Goal: Find specific fact: Find specific fact

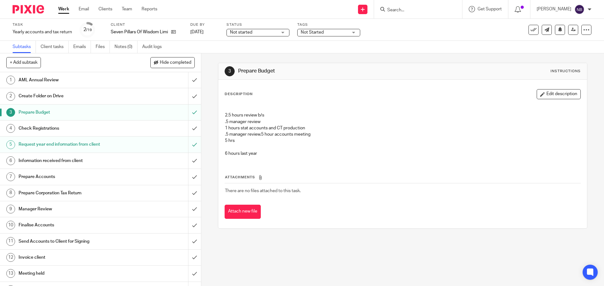
click at [415, 10] on input "Search" at bounding box center [415, 11] width 57 height 6
type input "gridim"
click button "submit" at bounding box center [0, 0] width 0 height 0
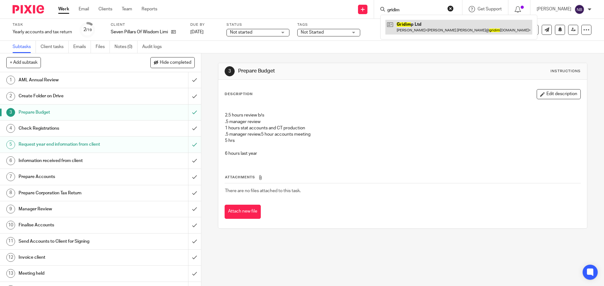
click at [438, 24] on link at bounding box center [458, 27] width 147 height 14
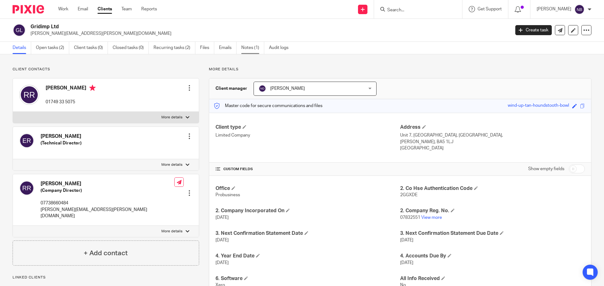
click at [248, 51] on link "Notes (1)" at bounding box center [252, 48] width 23 height 12
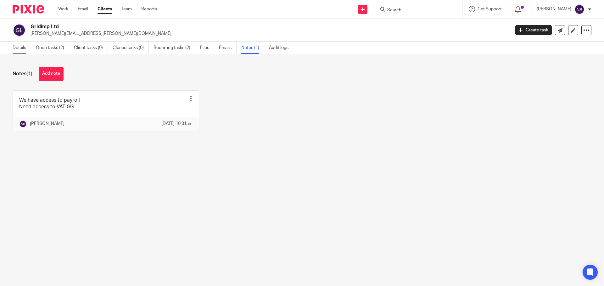
click at [26, 48] on link "Details" at bounding box center [22, 48] width 19 height 12
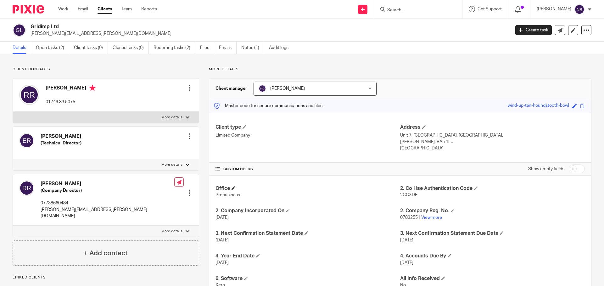
scroll to position [89, 0]
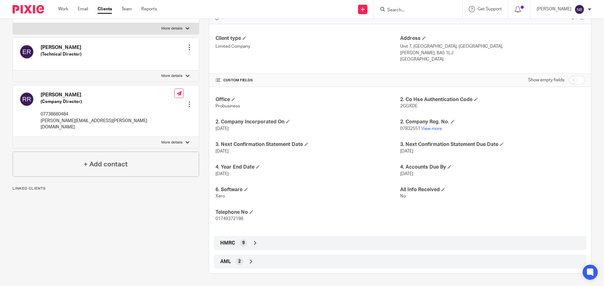
drag, startPoint x: 229, startPoint y: 241, endPoint x: 280, endPoint y: 241, distance: 50.6
click at [230, 240] on span "HMRC" at bounding box center [227, 243] width 15 height 7
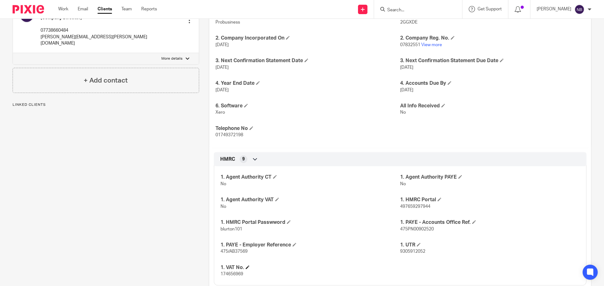
scroll to position [209, 0]
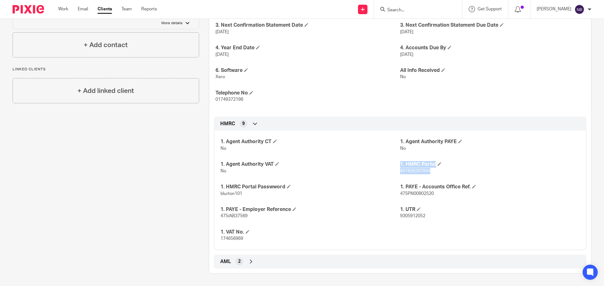
drag, startPoint x: 425, startPoint y: 172, endPoint x: 396, endPoint y: 173, distance: 28.9
click at [396, 173] on div "1. Agent Authority CT No 1. Agent Authority PAYE No 1. Agent Authority VAT No 1…" at bounding box center [400, 188] width 372 height 124
click at [399, 176] on div "1. Agent Authority CT No 1. Agent Authority PAYE No 1. Agent Authority VAT No 1…" at bounding box center [400, 188] width 372 height 124
drag, startPoint x: 430, startPoint y: 171, endPoint x: 398, endPoint y: 172, distance: 32.4
click at [400, 172] on p "497659297944" at bounding box center [490, 171] width 180 height 6
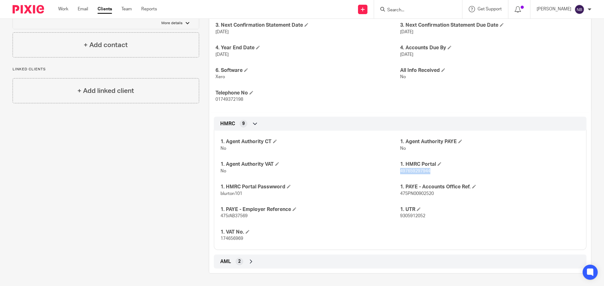
copy span "497659297944"
drag, startPoint x: 264, startPoint y: 196, endPoint x: 246, endPoint y: 197, distance: 17.3
click at [262, 196] on p "blurton101" at bounding box center [310, 194] width 180 height 6
drag, startPoint x: 242, startPoint y: 194, endPoint x: 220, endPoint y: 195, distance: 23.0
click at [220, 195] on p "blurton101" at bounding box center [310, 194] width 180 height 6
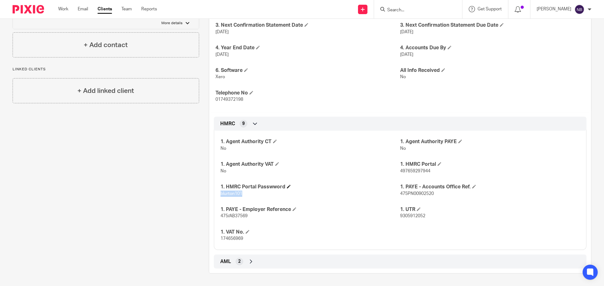
copy span "blurton101"
